Goal: Task Accomplishment & Management: Complete application form

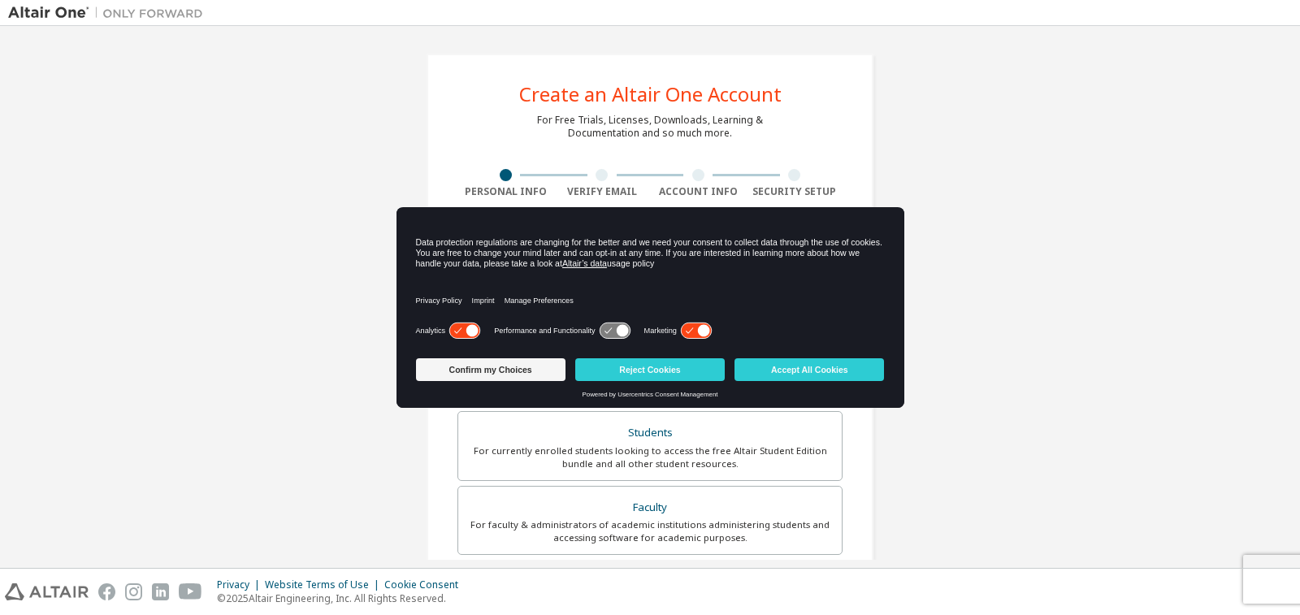
click at [605, 329] on icon at bounding box center [615, 330] width 30 height 15
click at [687, 331] on icon at bounding box center [696, 330] width 30 height 15
click at [505, 376] on button "Confirm my Choices" at bounding box center [491, 369] width 150 height 23
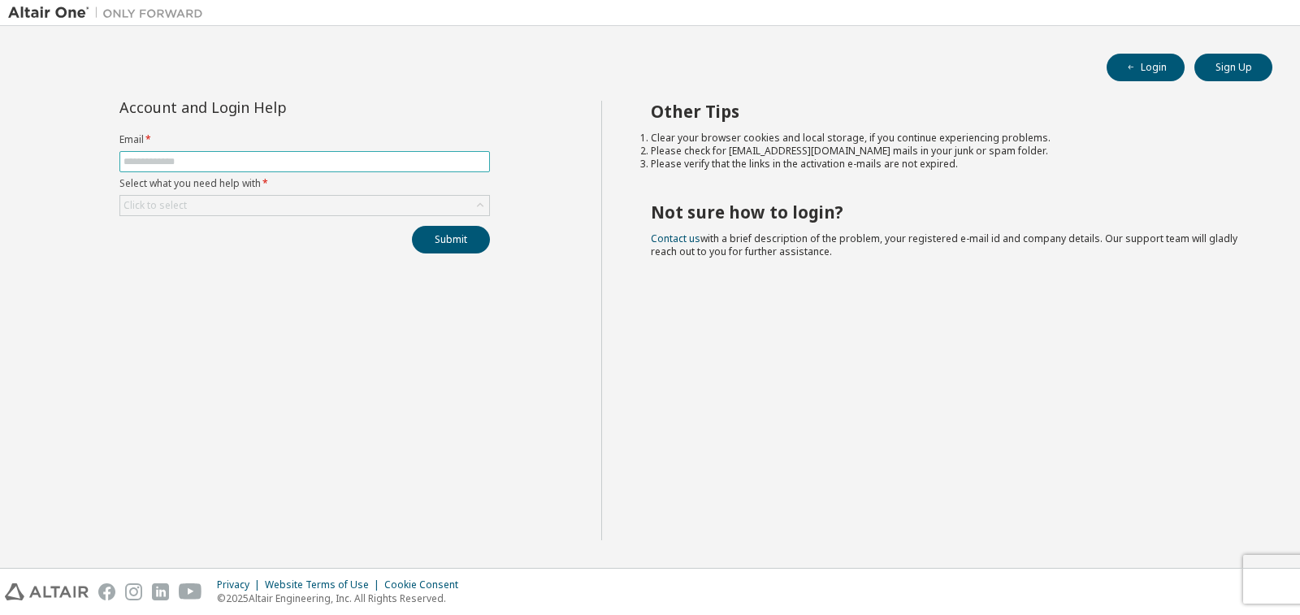
click at [258, 154] on span at bounding box center [304, 161] width 371 height 21
click at [257, 163] on input "text" at bounding box center [305, 161] width 362 height 13
type input "**********"
click at [479, 206] on icon at bounding box center [480, 205] width 7 height 4
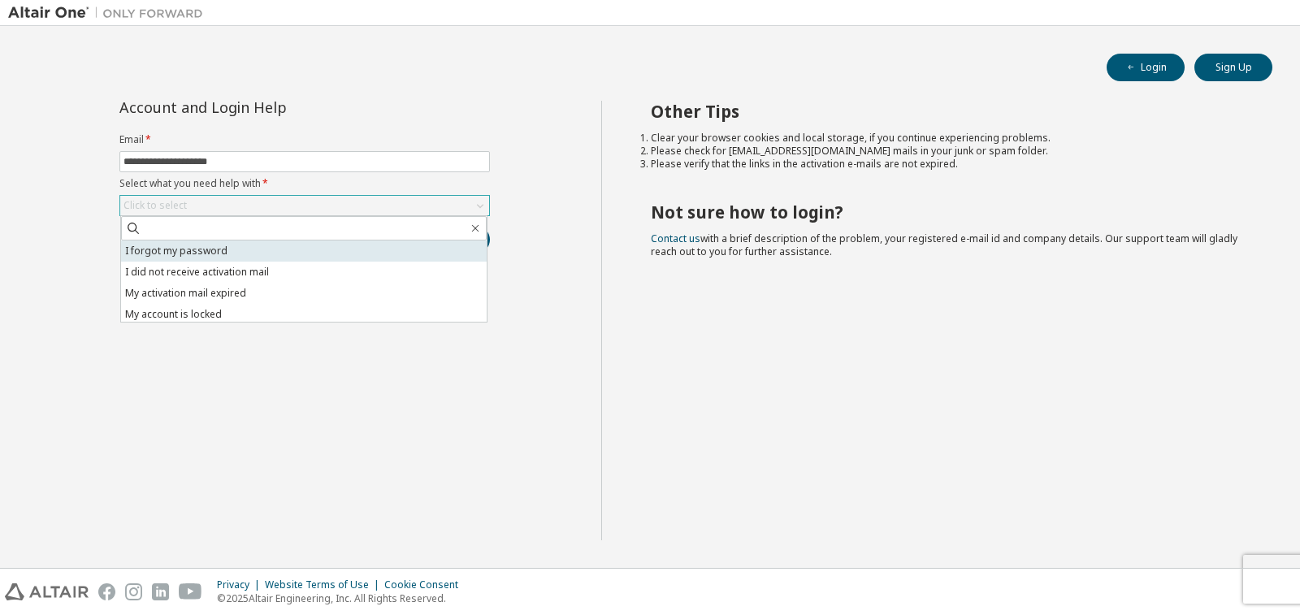
click at [200, 249] on li "I forgot my password" at bounding box center [304, 251] width 366 height 21
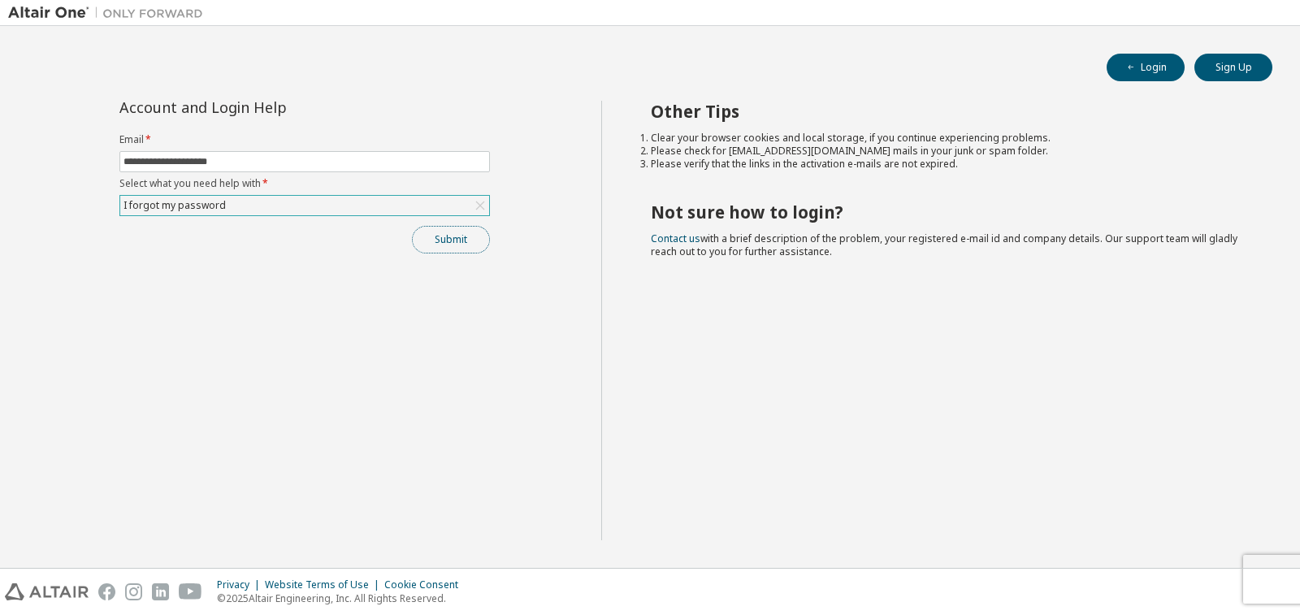
click at [427, 239] on button "Submit" at bounding box center [451, 240] width 78 height 28
